Goal: Task Accomplishment & Management: Use online tool/utility

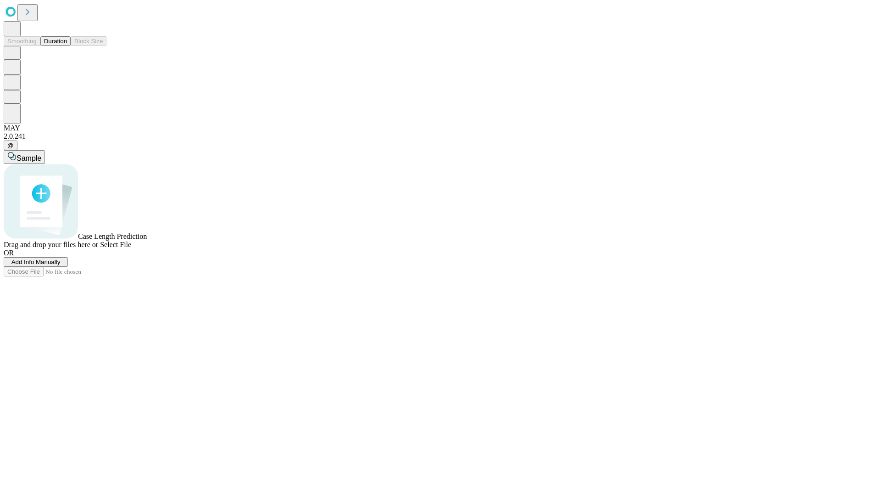
click at [67, 46] on button "Duration" at bounding box center [55, 41] width 30 height 10
click at [61, 265] on span "Add Info Manually" at bounding box center [35, 261] width 49 height 7
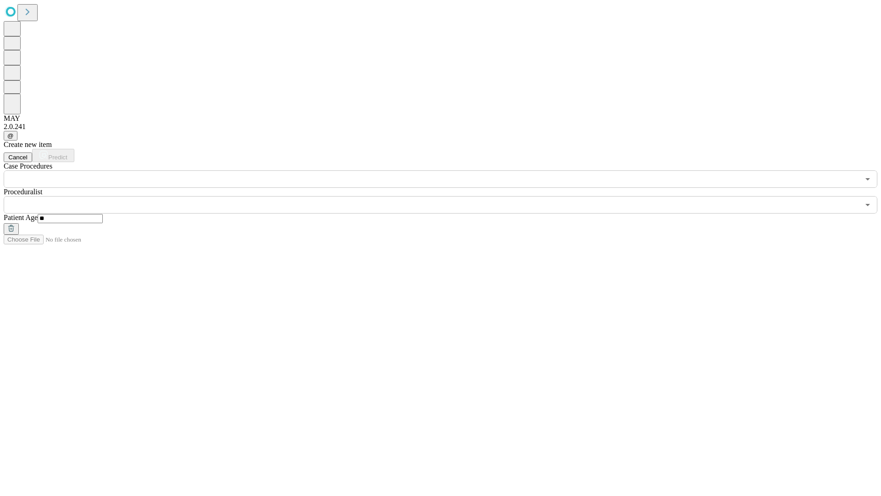
type input "**"
click at [447, 196] on input "text" at bounding box center [432, 204] width 856 height 17
